Goal: Check status: Check status

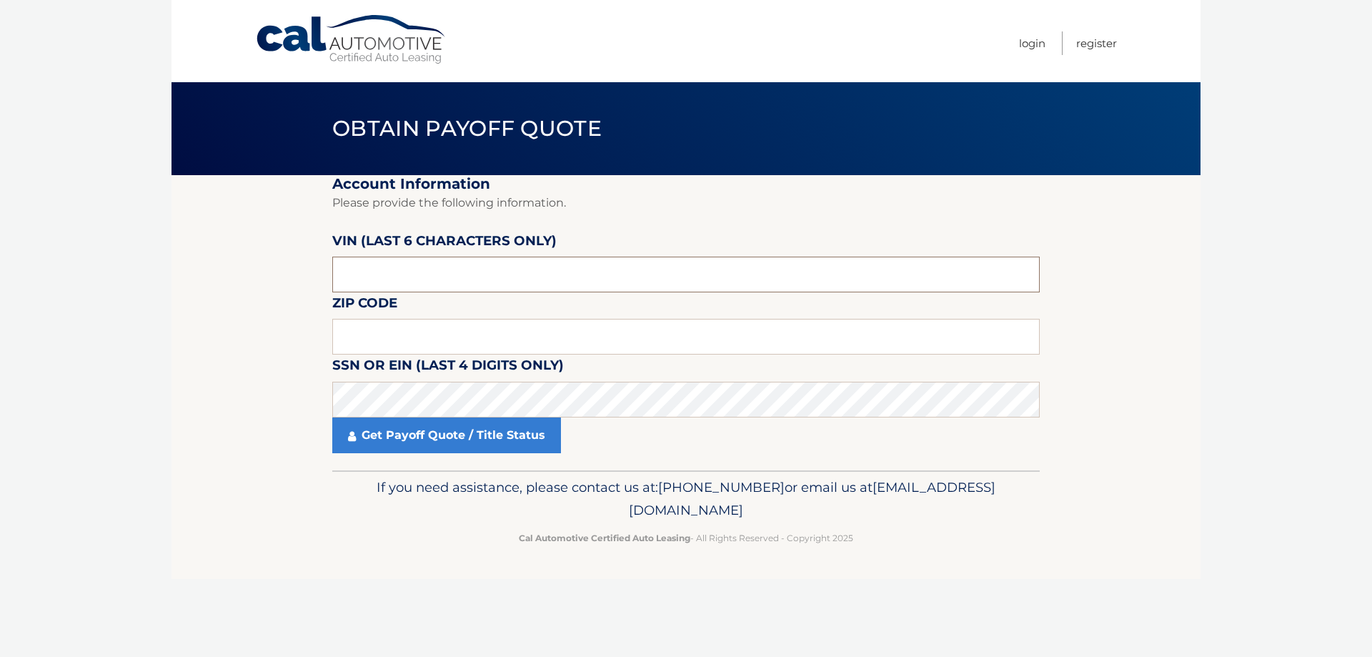
click at [427, 274] on input "text" at bounding box center [686, 275] width 708 height 36
click at [419, 278] on input "text" at bounding box center [686, 275] width 708 height 36
type input "186175"
type input "11714"
click at [516, 429] on link "Get Payoff Quote / Title Status" at bounding box center [446, 435] width 229 height 36
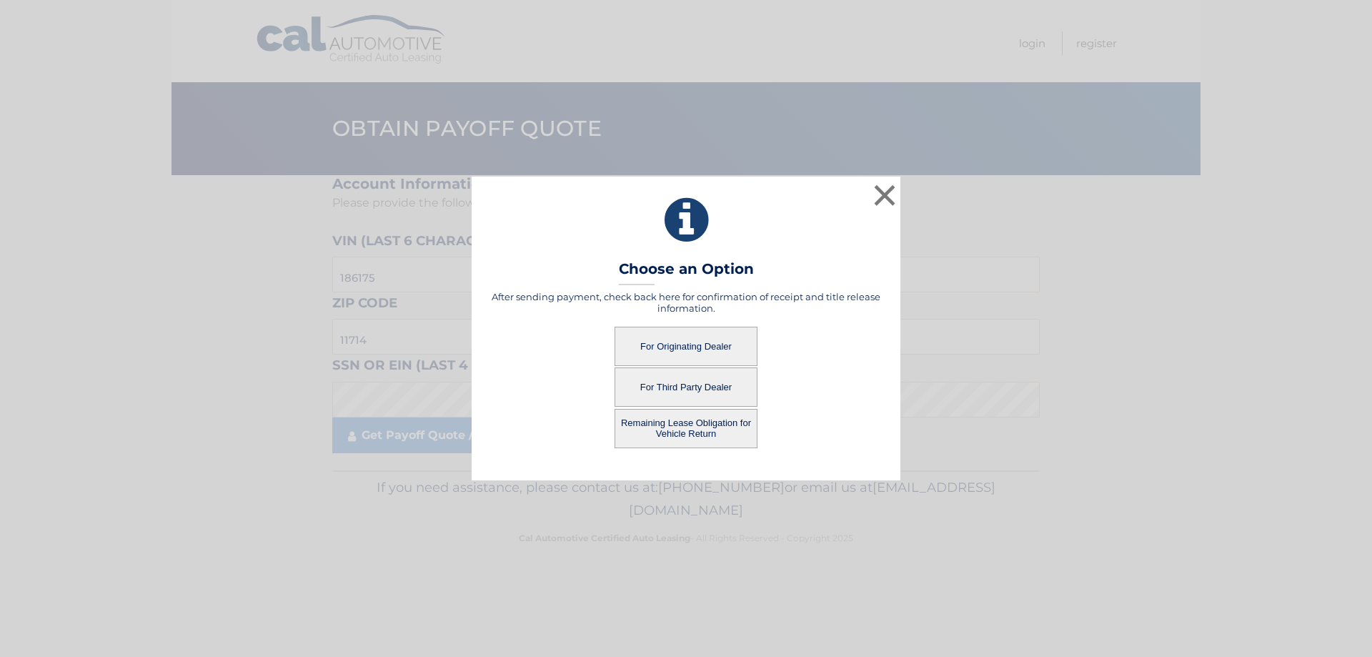
click at [660, 341] on button "For Originating Dealer" at bounding box center [686, 346] width 143 height 39
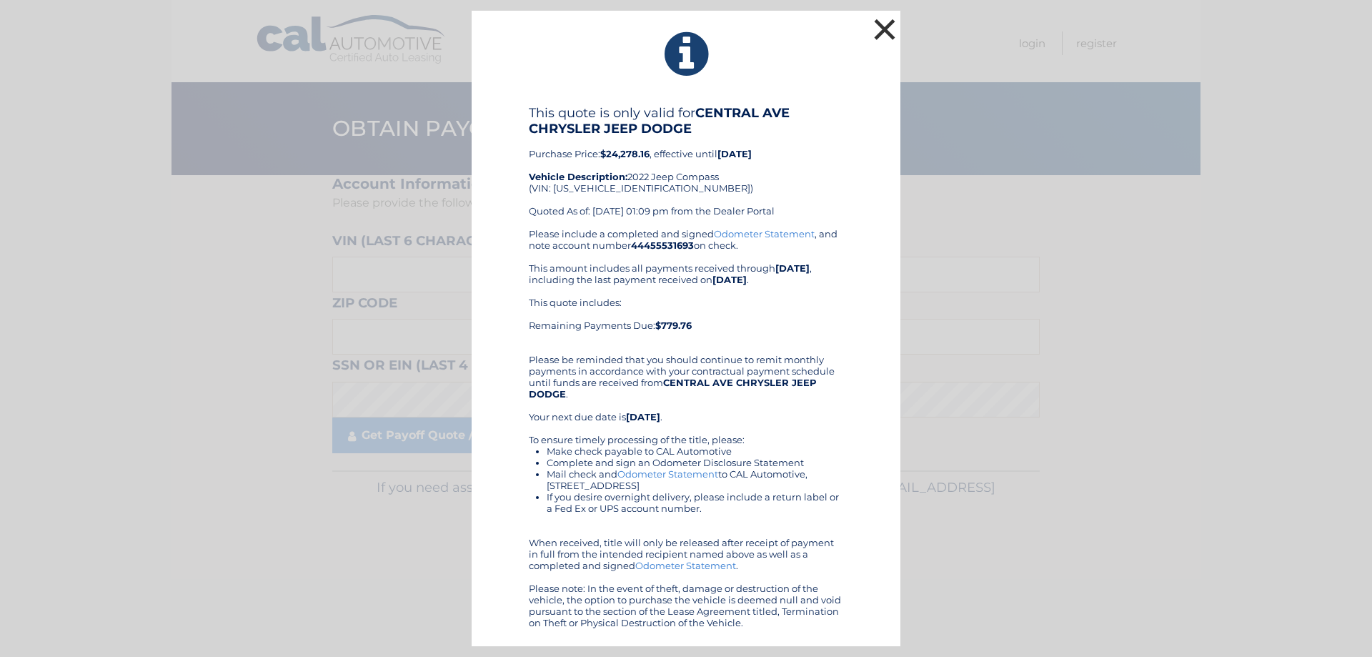
click at [886, 28] on button "×" at bounding box center [885, 29] width 29 height 29
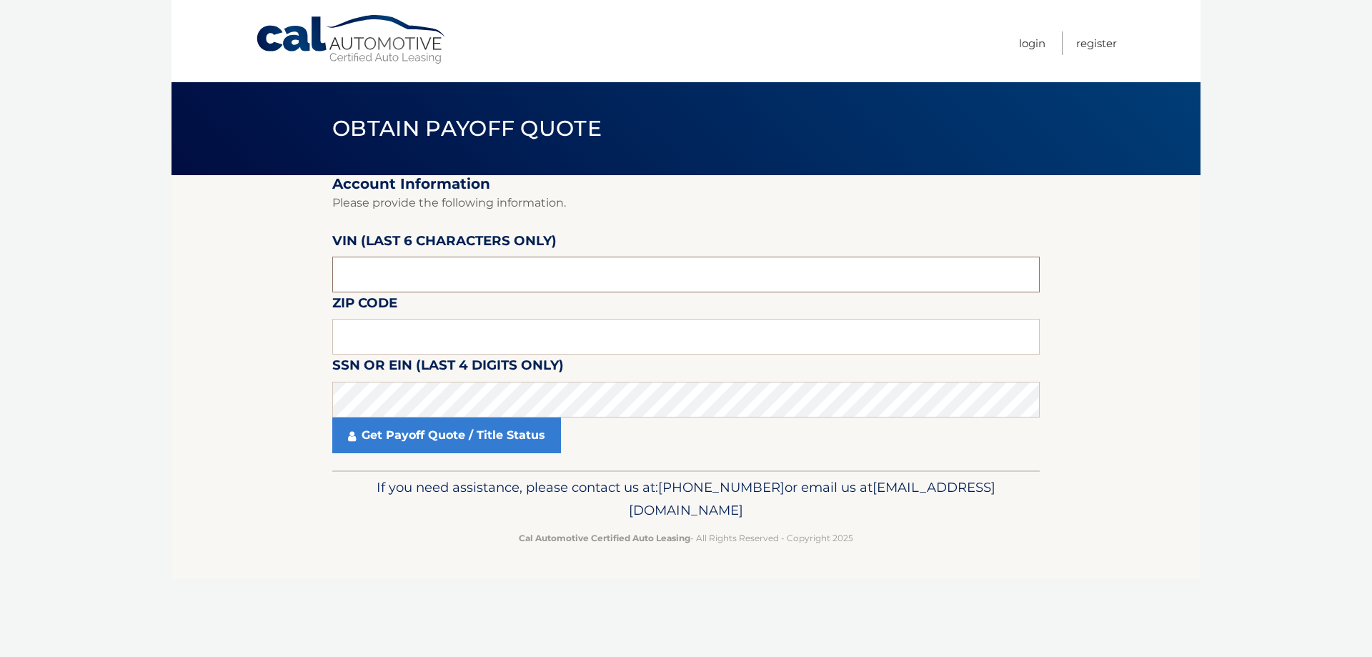
click at [516, 271] on input "text" at bounding box center [686, 275] width 708 height 36
click at [420, 283] on input "186172" at bounding box center [686, 275] width 708 height 36
type input "186175"
type input "11714"
click at [544, 421] on link "Get Payoff Quote / Title Status" at bounding box center [446, 435] width 229 height 36
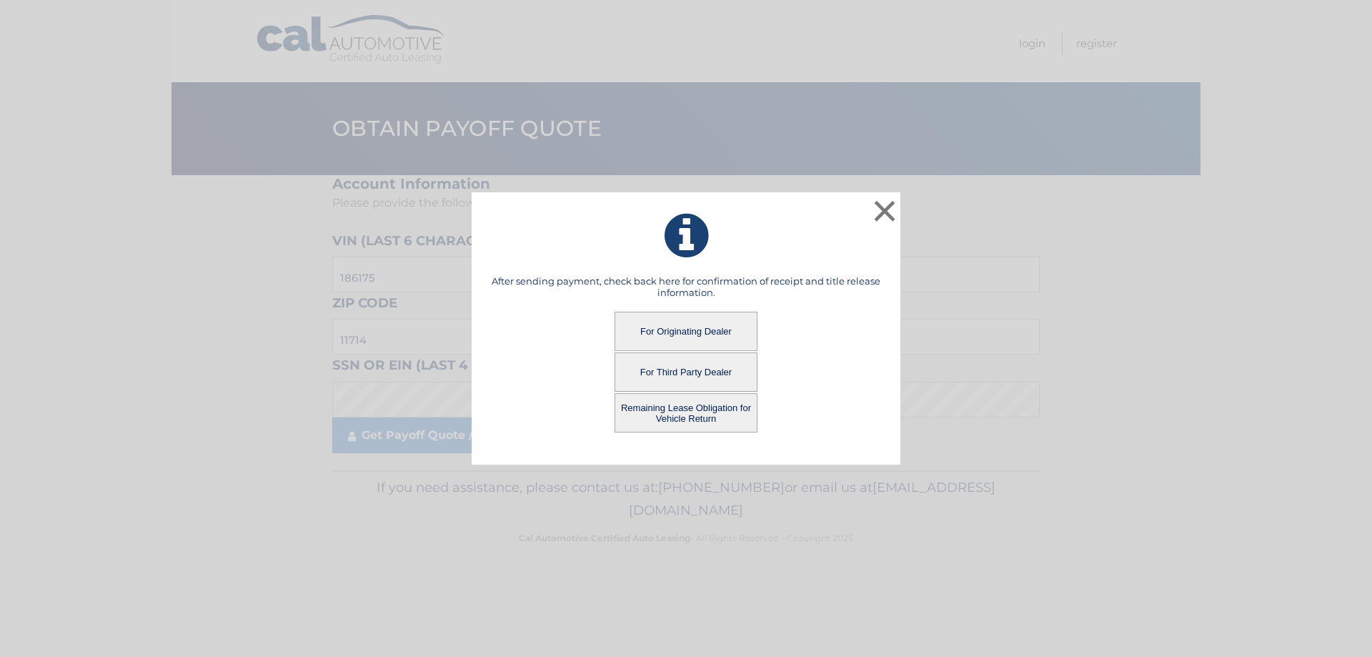
click at [668, 422] on button "Remaining Lease Obligation for Vehicle Return" at bounding box center [686, 412] width 143 height 39
click at [722, 417] on button "Remaining Lease Obligation for Vehicle Return" at bounding box center [686, 412] width 143 height 39
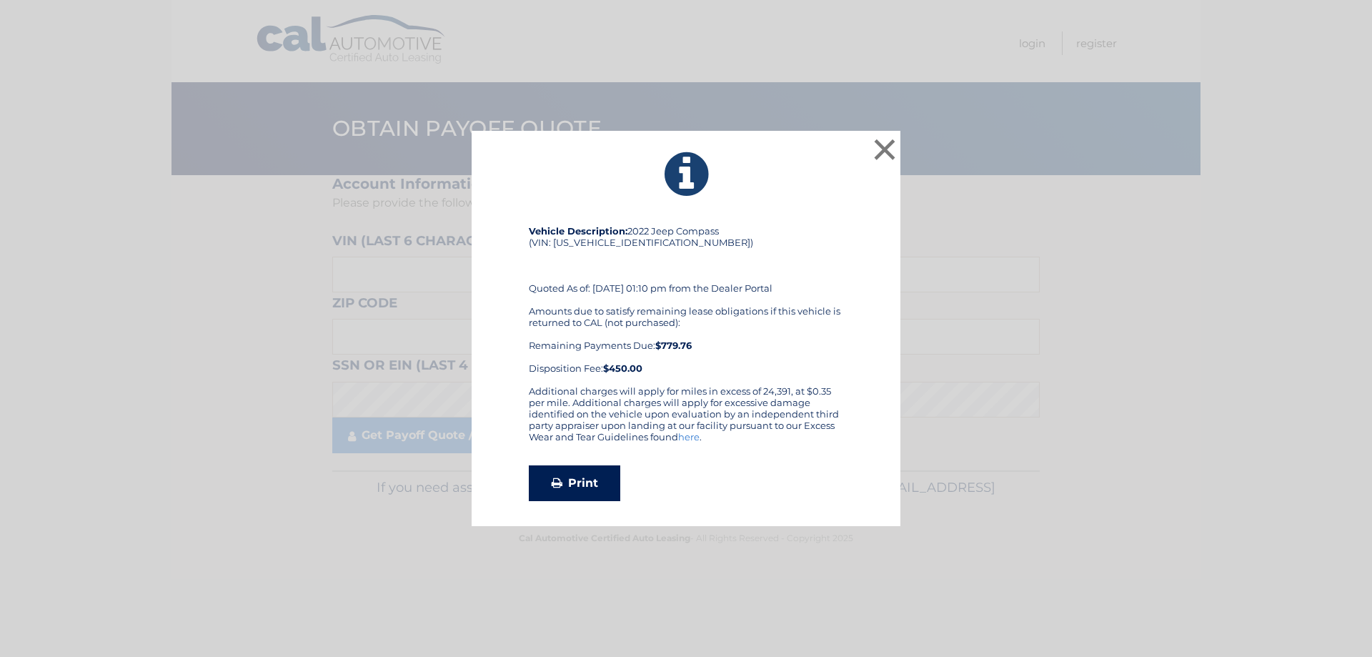
click at [588, 489] on link "Print" at bounding box center [574, 483] width 91 height 36
